Goal: Check status

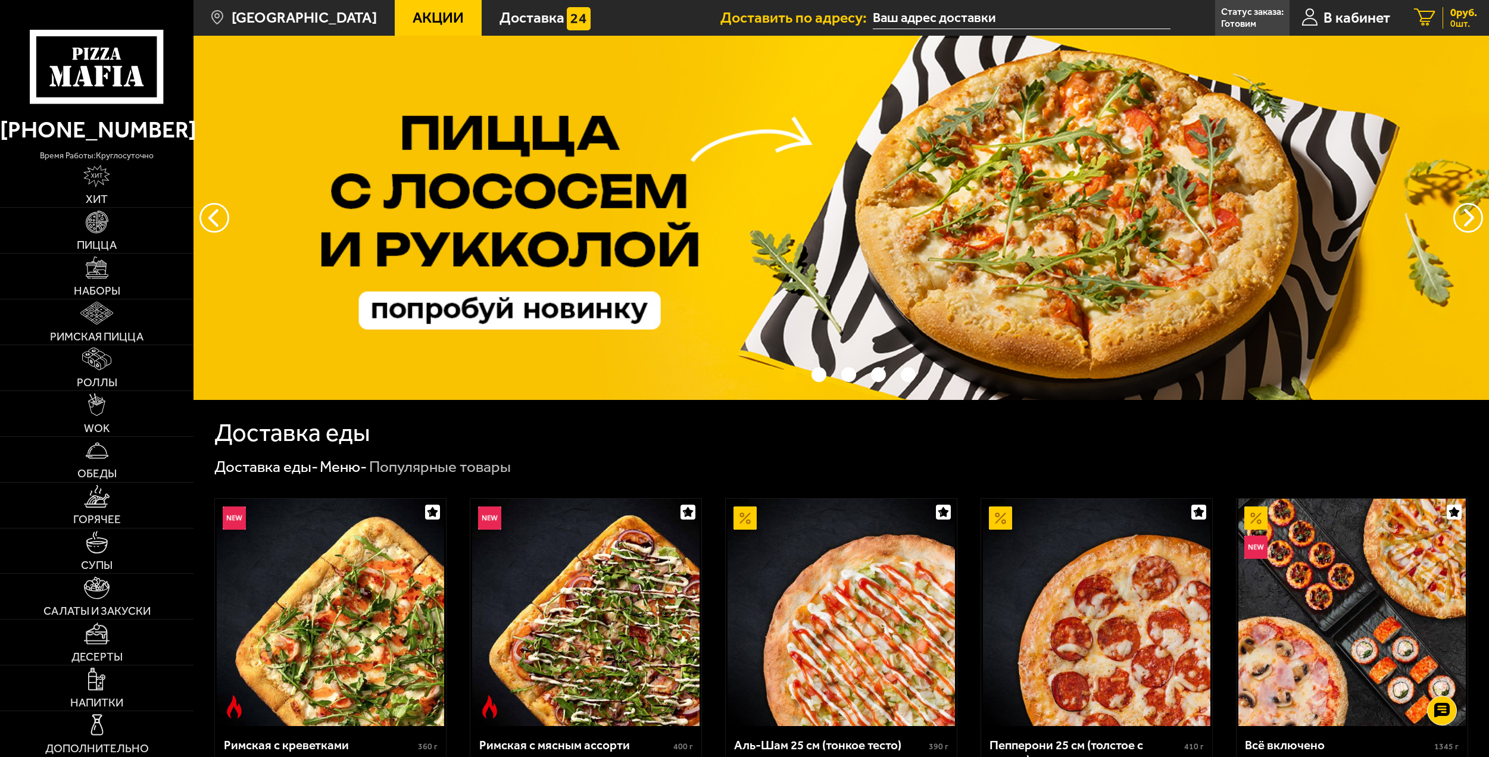
click at [1450, 8] on span "0 руб." at bounding box center [1463, 12] width 27 height 11
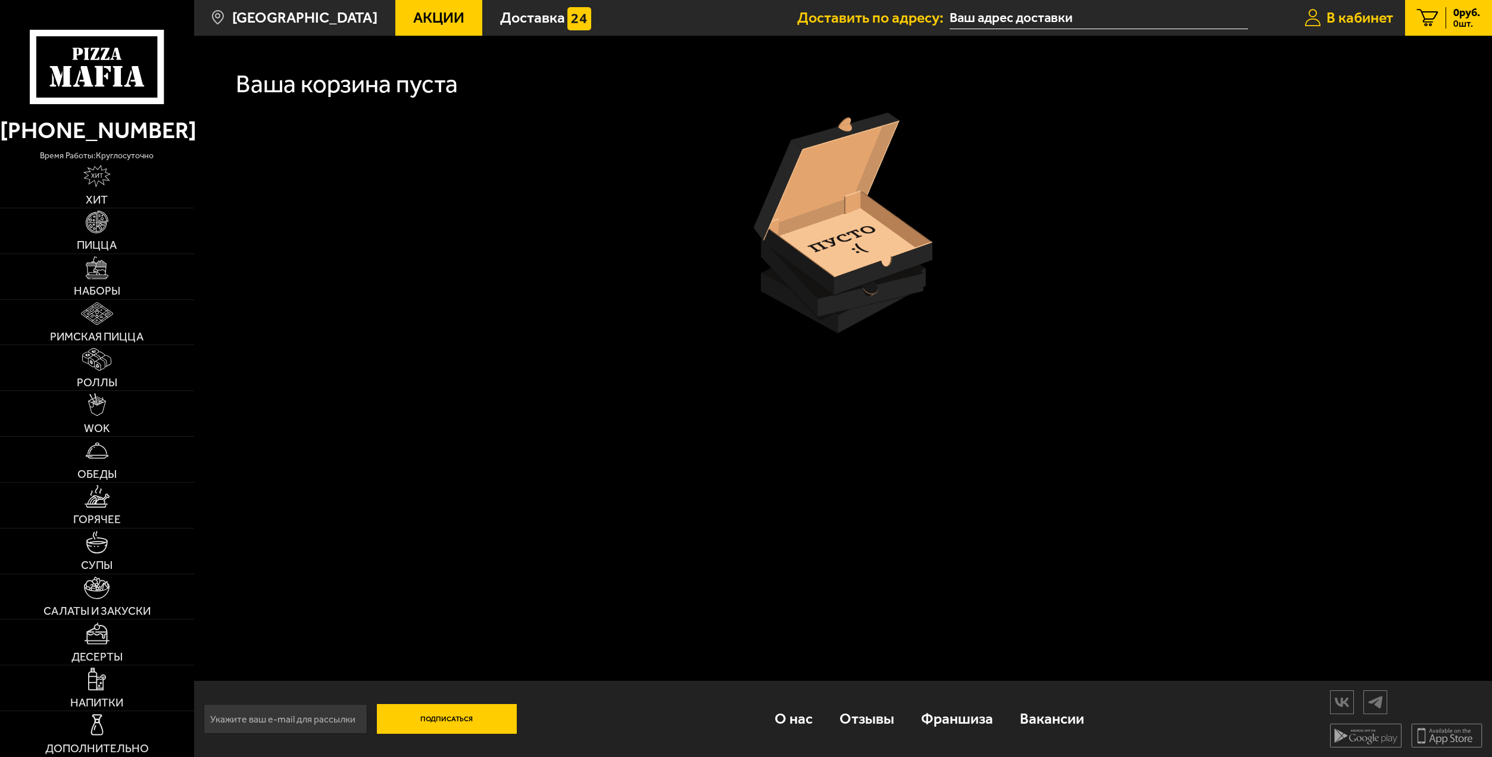
click at [1364, 23] on span "В кабинет" at bounding box center [1359, 17] width 67 height 15
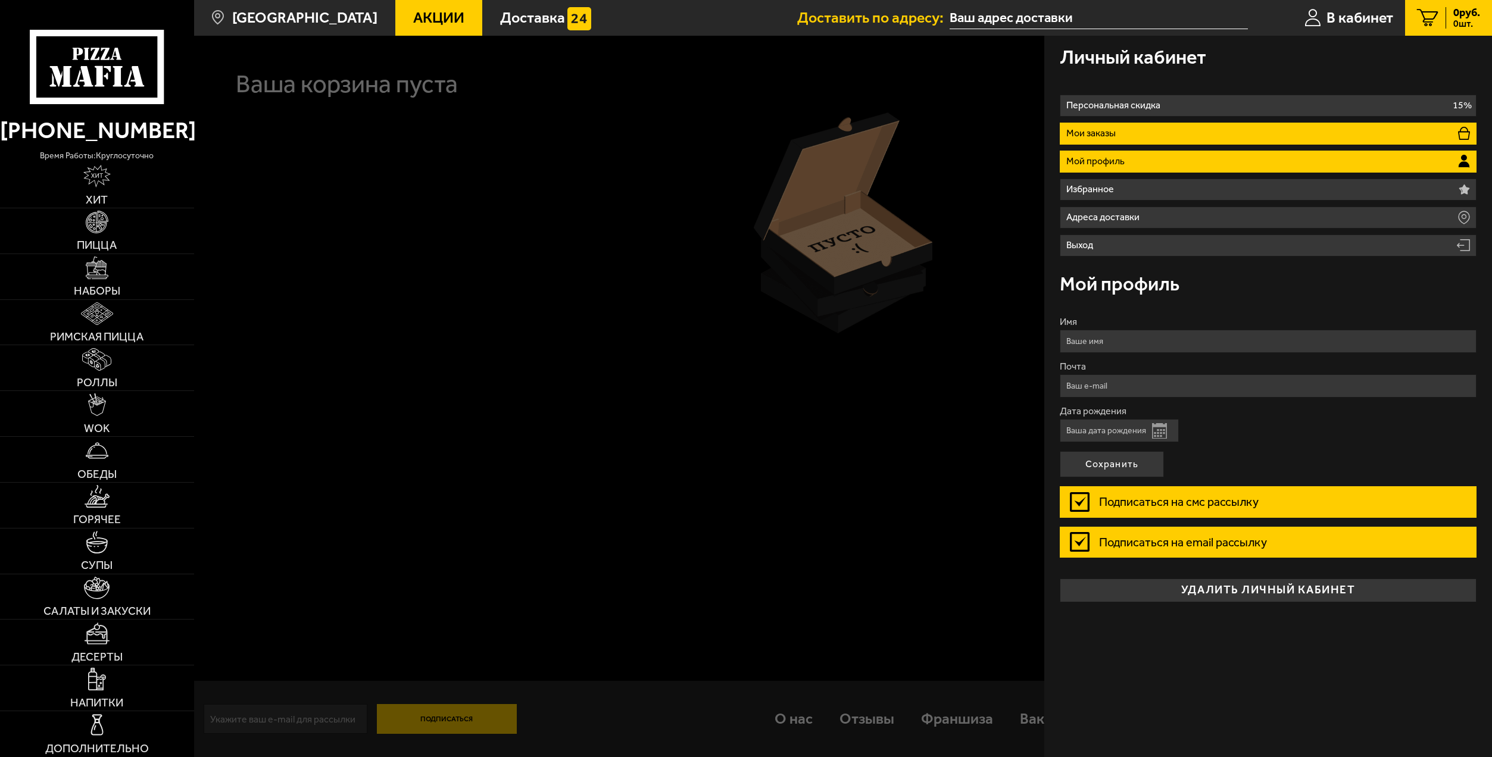
click at [1089, 133] on p "Мои заказы" at bounding box center [1093, 134] width 54 height 10
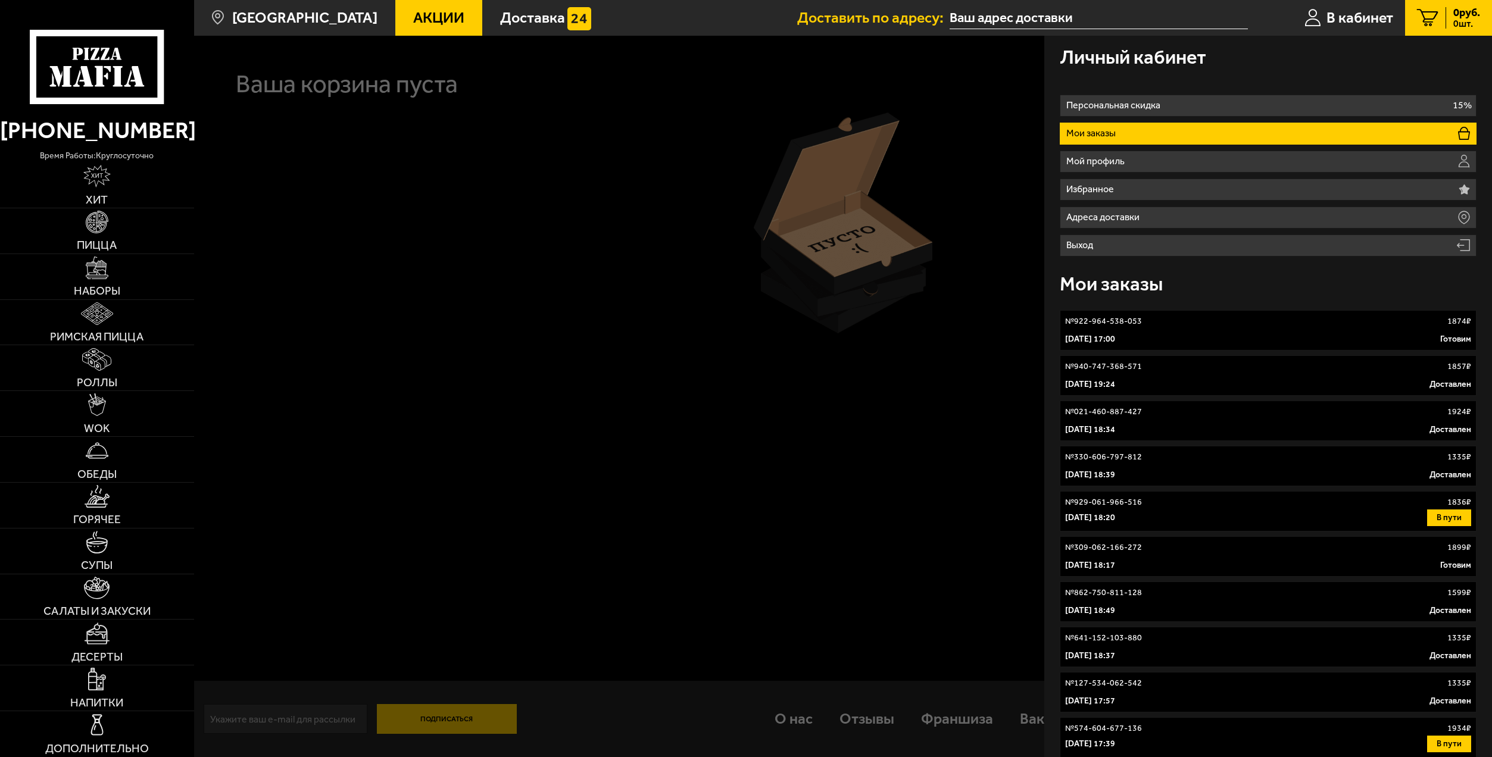
click at [1318, 329] on link "№ 922-964-538-053 1874 ₽ 27 сентября 2025 г. 17:00 Готовим" at bounding box center [1268, 330] width 417 height 40
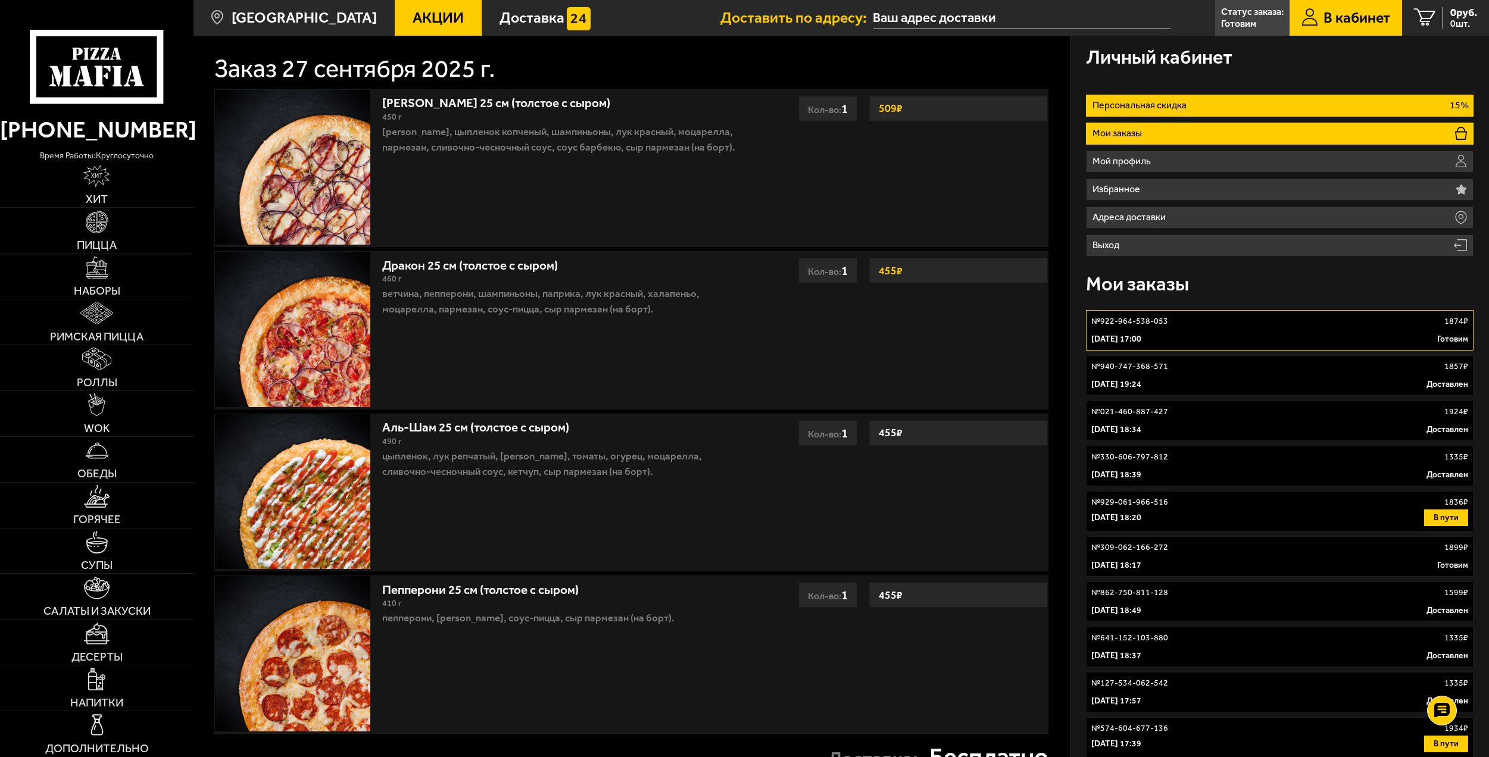
click at [1114, 107] on p "Персональная скидка" at bounding box center [1141, 106] width 98 height 10
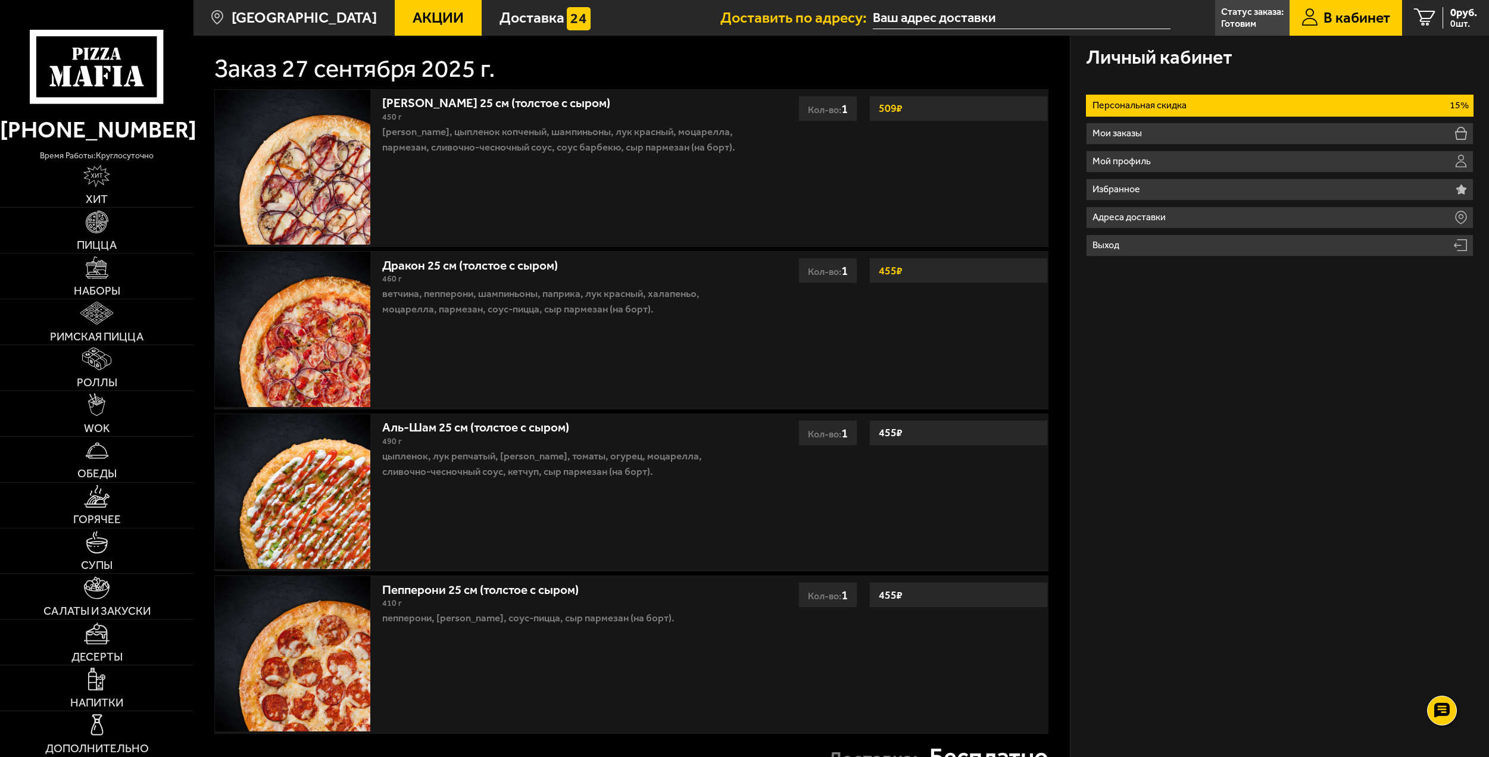
click at [1326, 17] on span "В кабинет" at bounding box center [1356, 17] width 67 height 15
click at [416, 20] on span "Акции" at bounding box center [438, 17] width 51 height 15
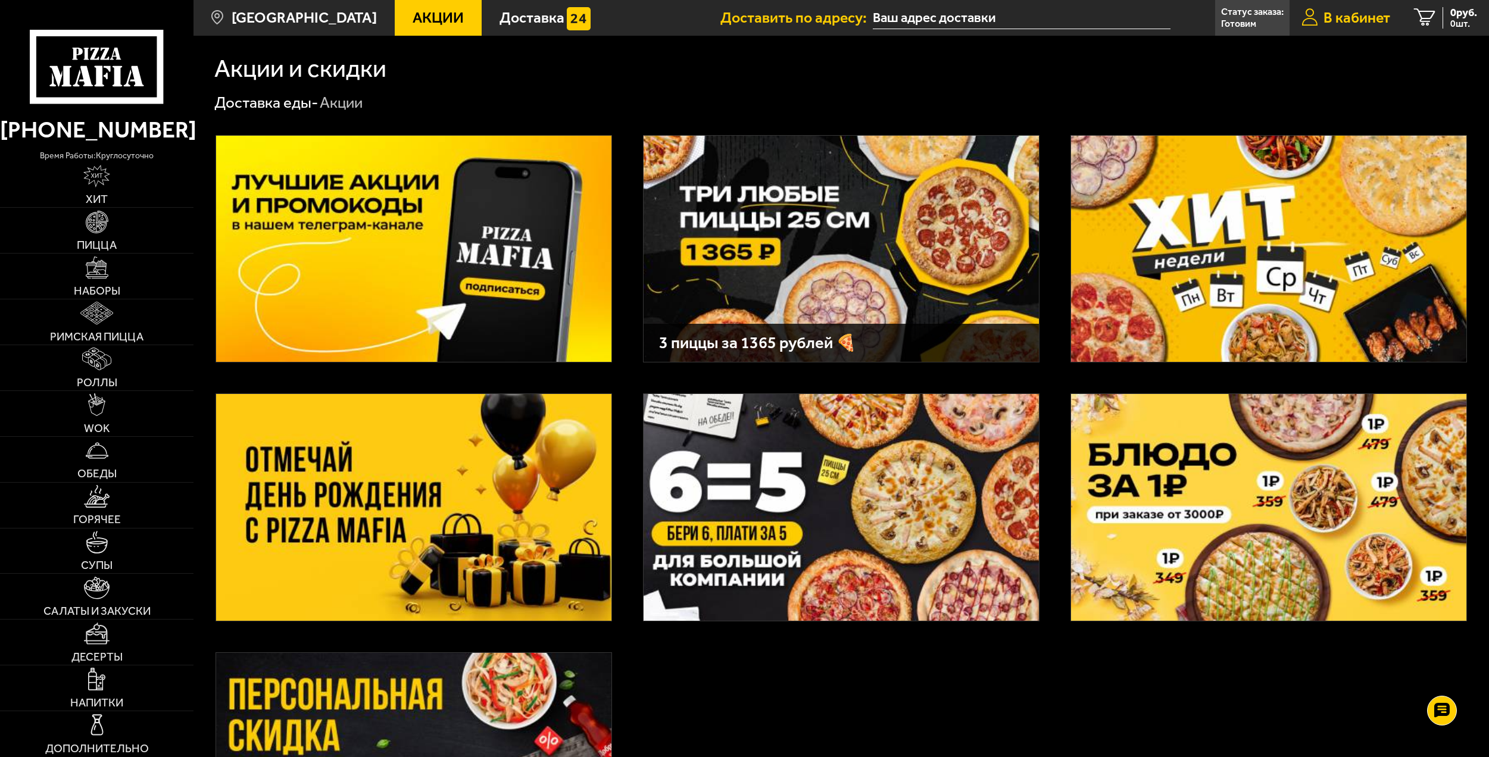
click at [1340, 18] on span "В кабинет" at bounding box center [1356, 17] width 67 height 15
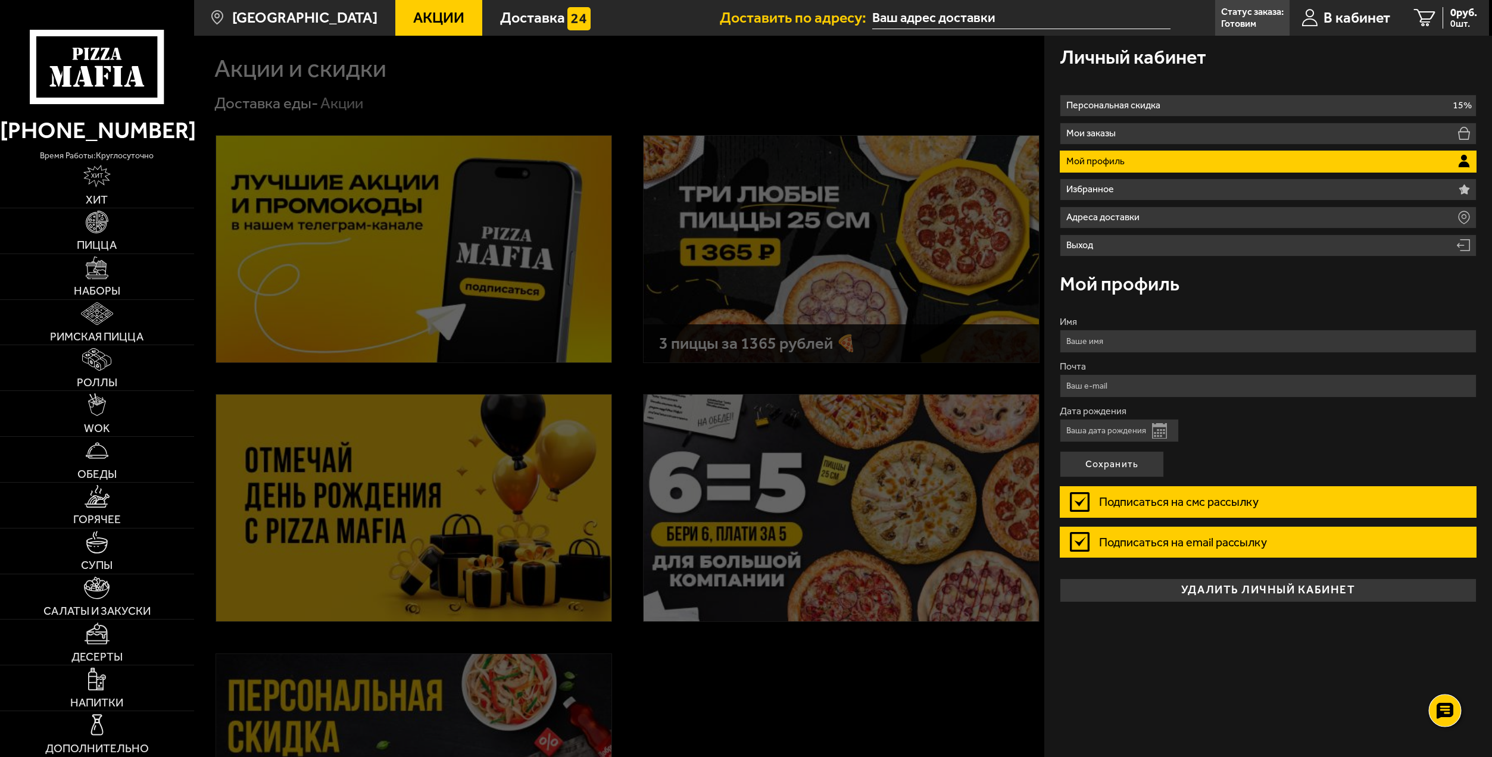
click at [1453, 711] on use at bounding box center [1444, 710] width 17 height 17
click at [1438, 674] on use at bounding box center [1444, 675] width 17 height 17
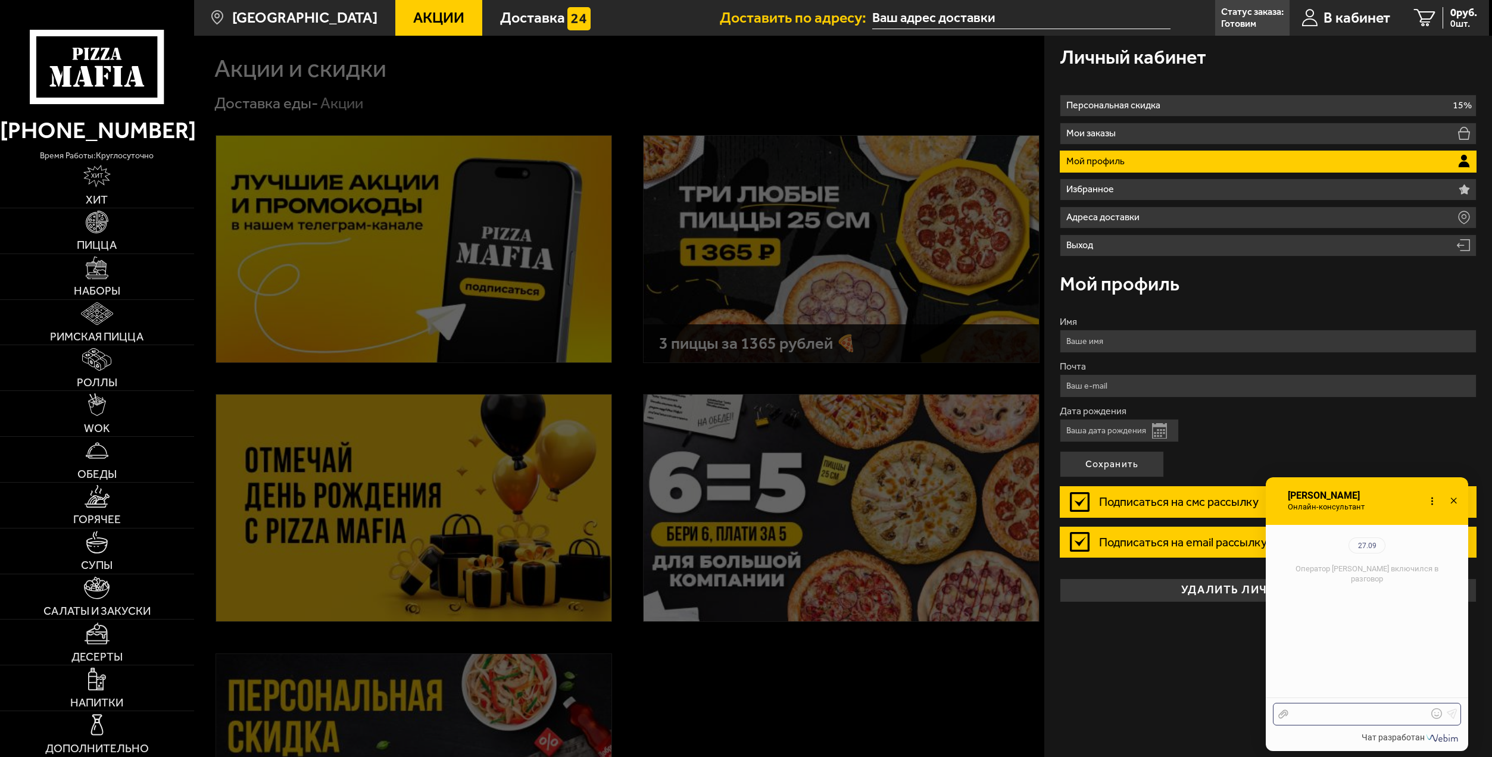
scroll to position [130, 0]
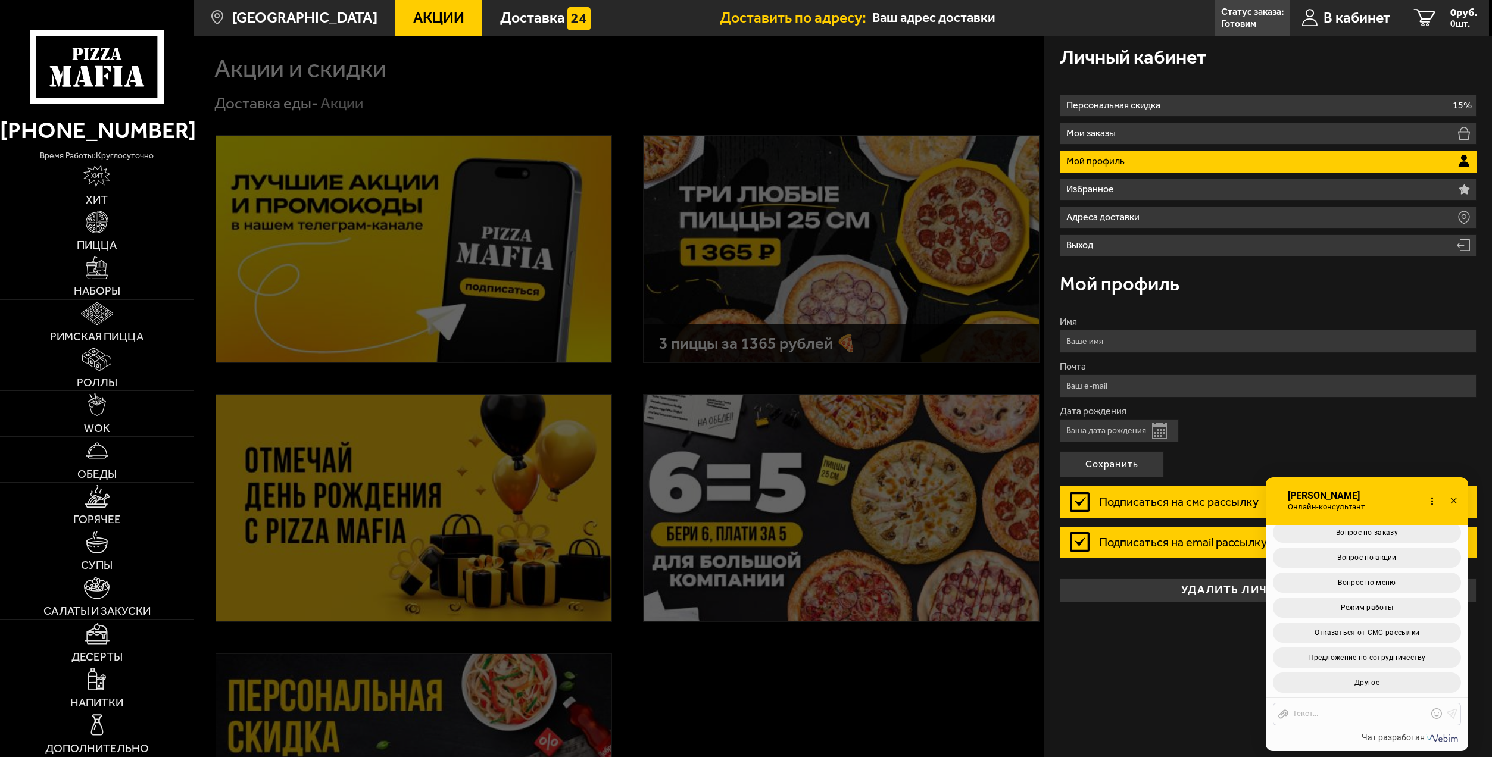
click at [1456, 502] on icon at bounding box center [1453, 501] width 17 height 17
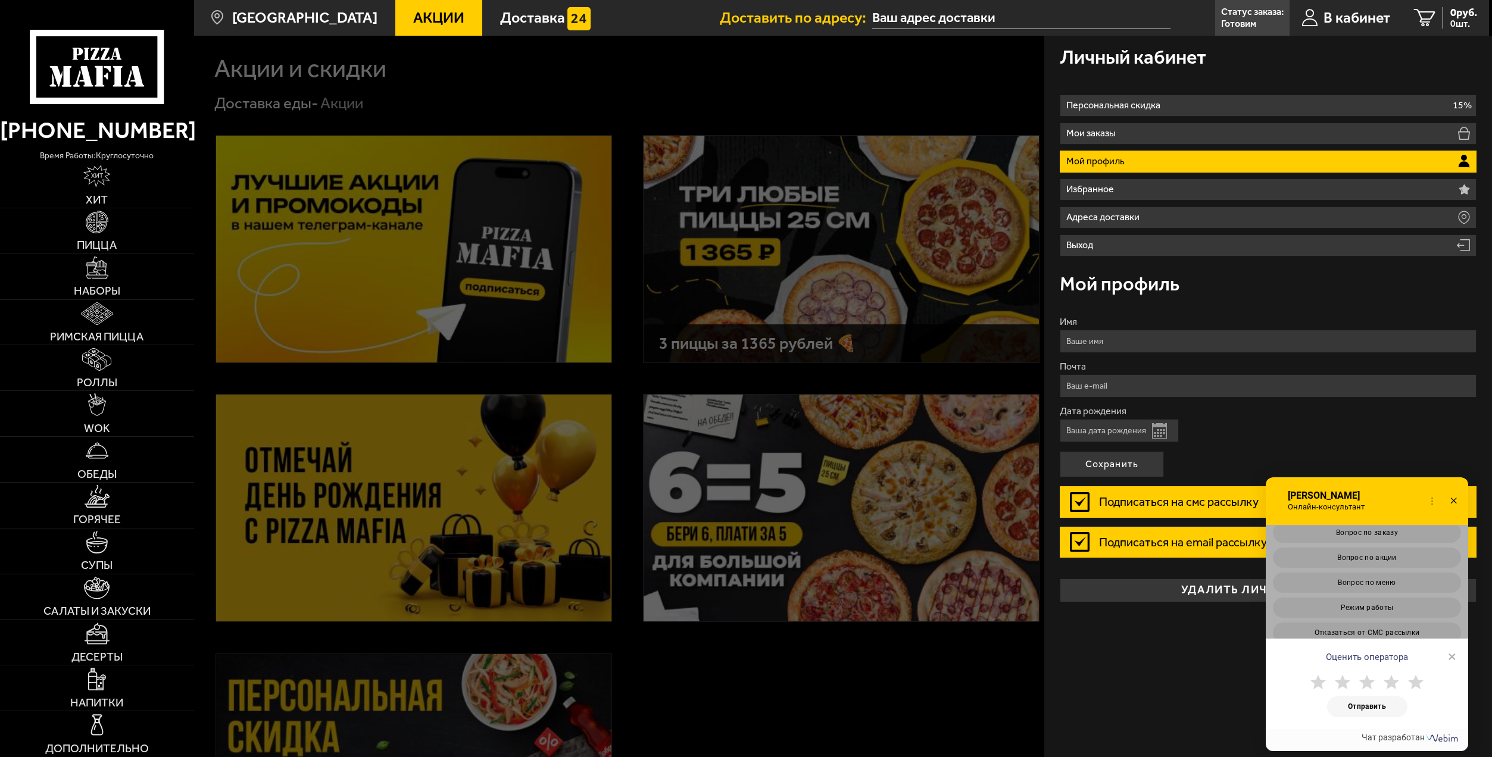
click at [1454, 502] on use at bounding box center [1453, 501] width 6 height 6
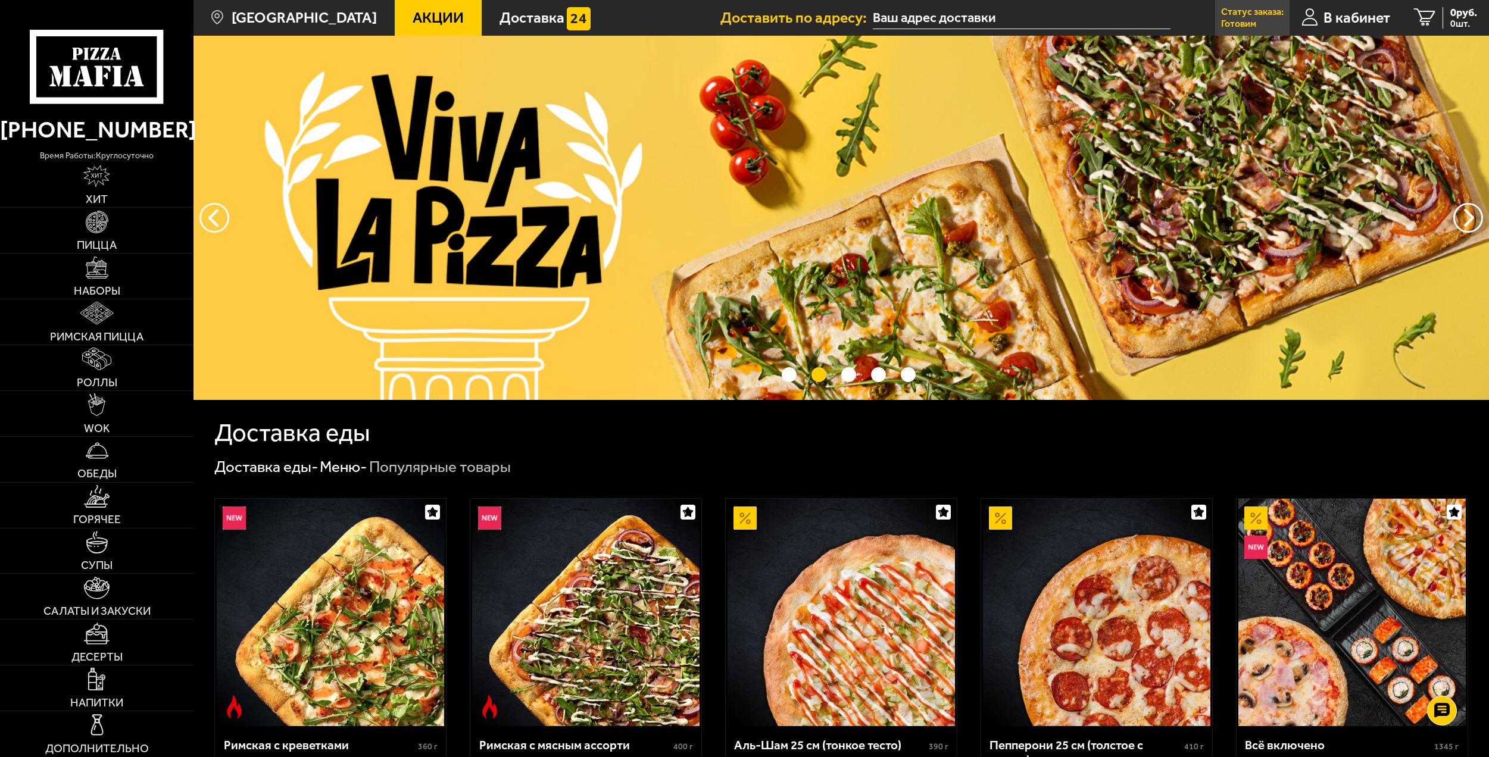
click at [1259, 24] on link "Статус заказа: [PERSON_NAME]" at bounding box center [1252, 18] width 74 height 36
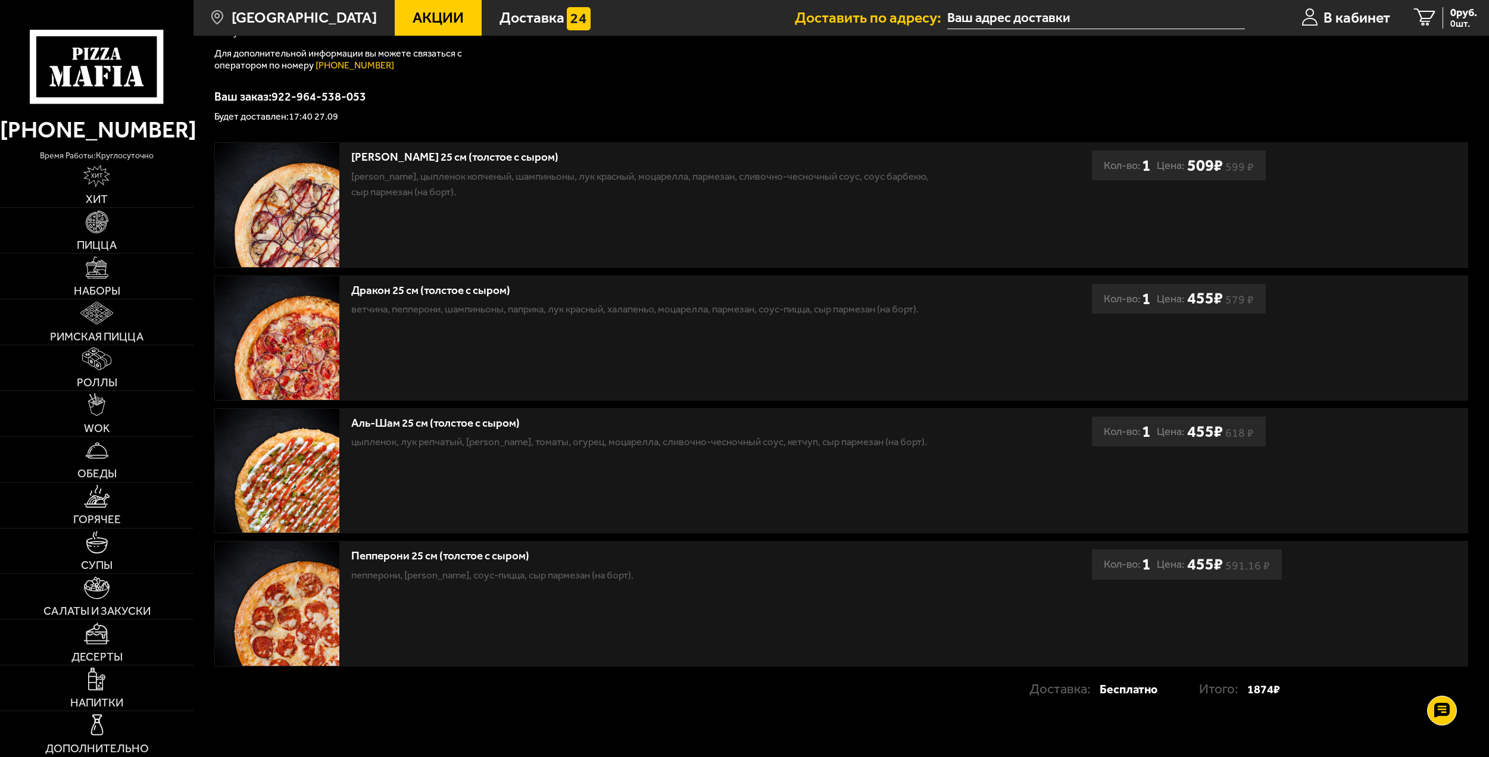
scroll to position [60, 0]
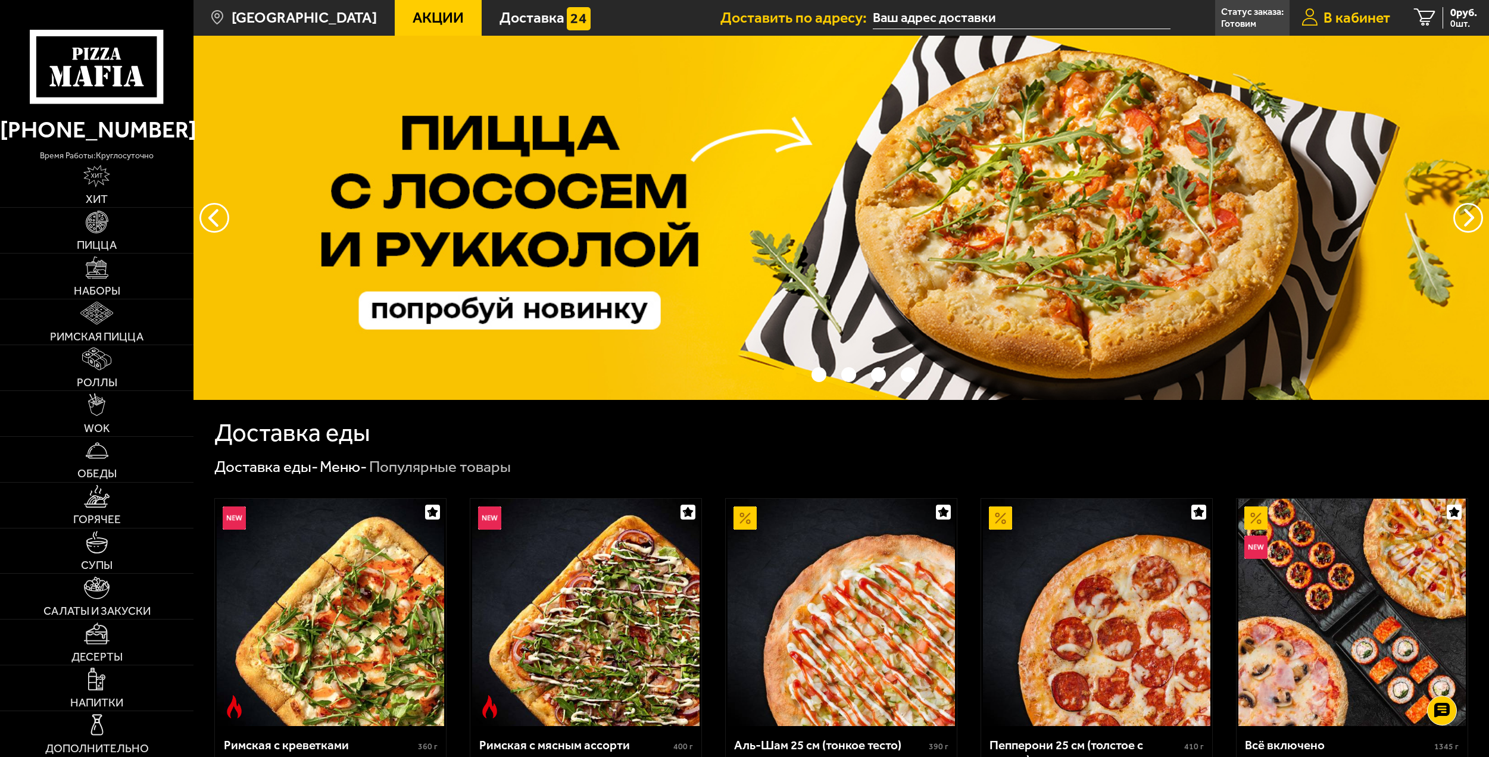
click at [1341, 11] on span "В кабинет" at bounding box center [1356, 17] width 67 height 15
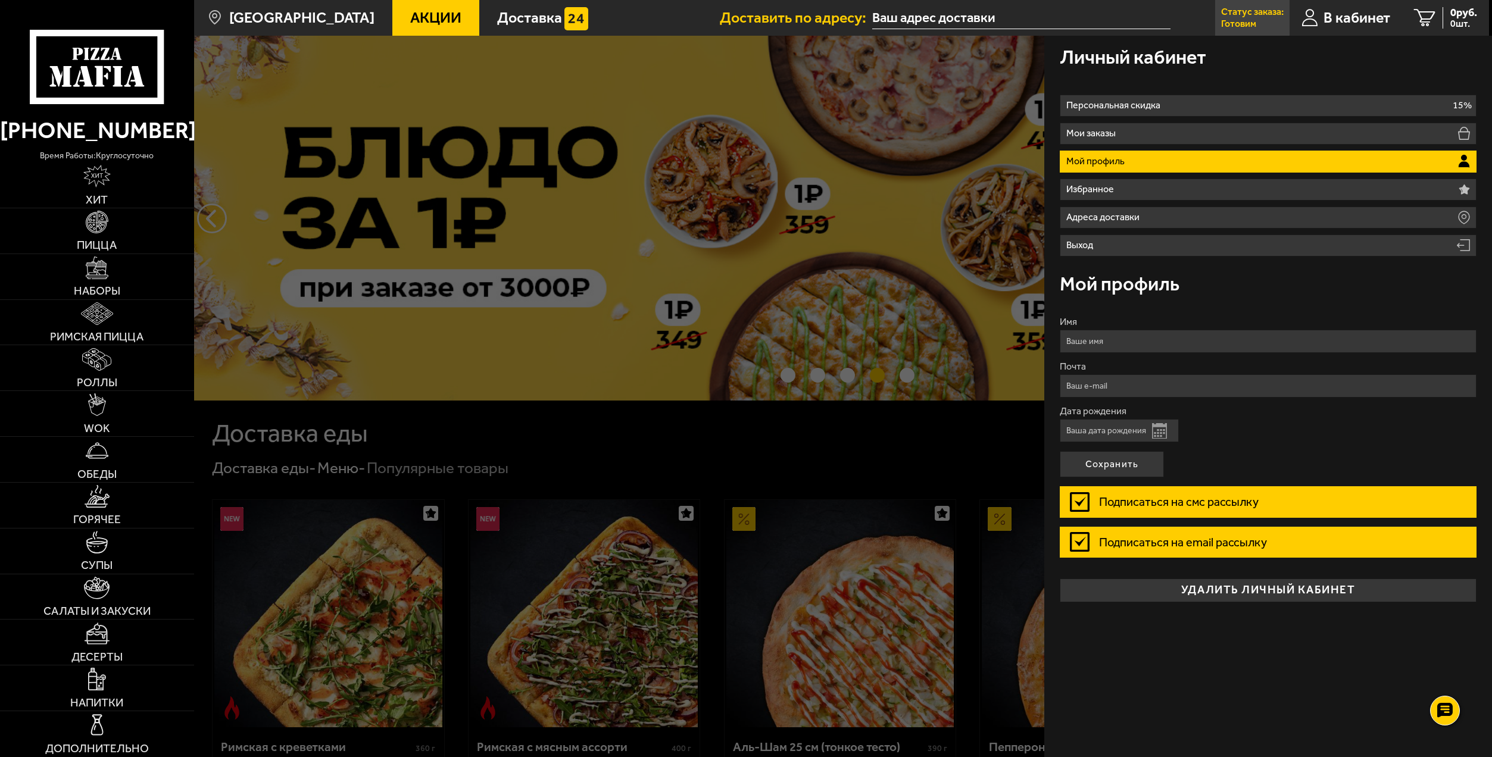
click at [1247, 15] on p "Статус заказа:" at bounding box center [1252, 12] width 63 height 10
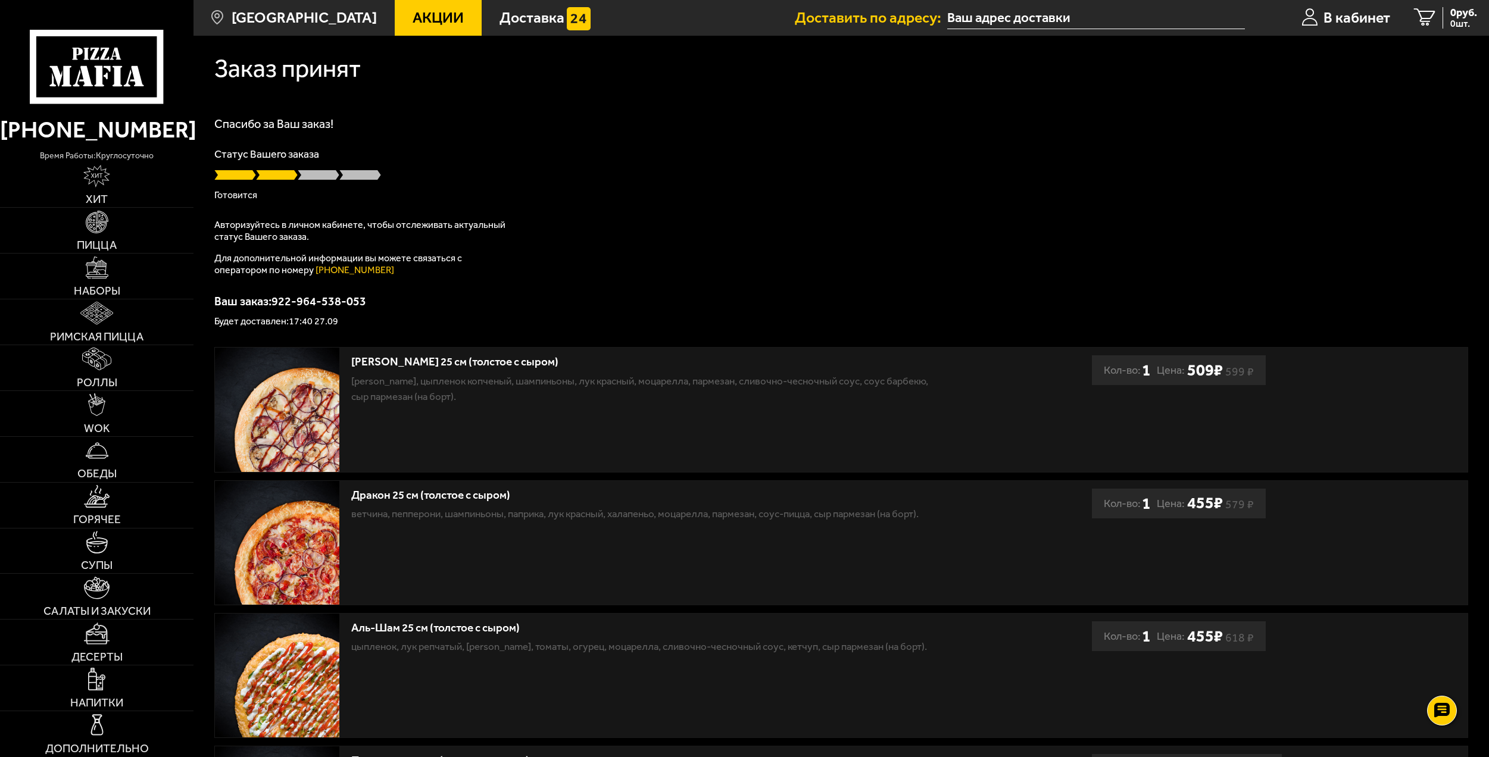
click at [783, 234] on div "Спасибо за Ваш заказ! Статус Вашего заказа [PERSON_NAME] Авторизуйтесь в личном…" at bounding box center [841, 222] width 1254 height 208
